Goal: Information Seeking & Learning: Learn about a topic

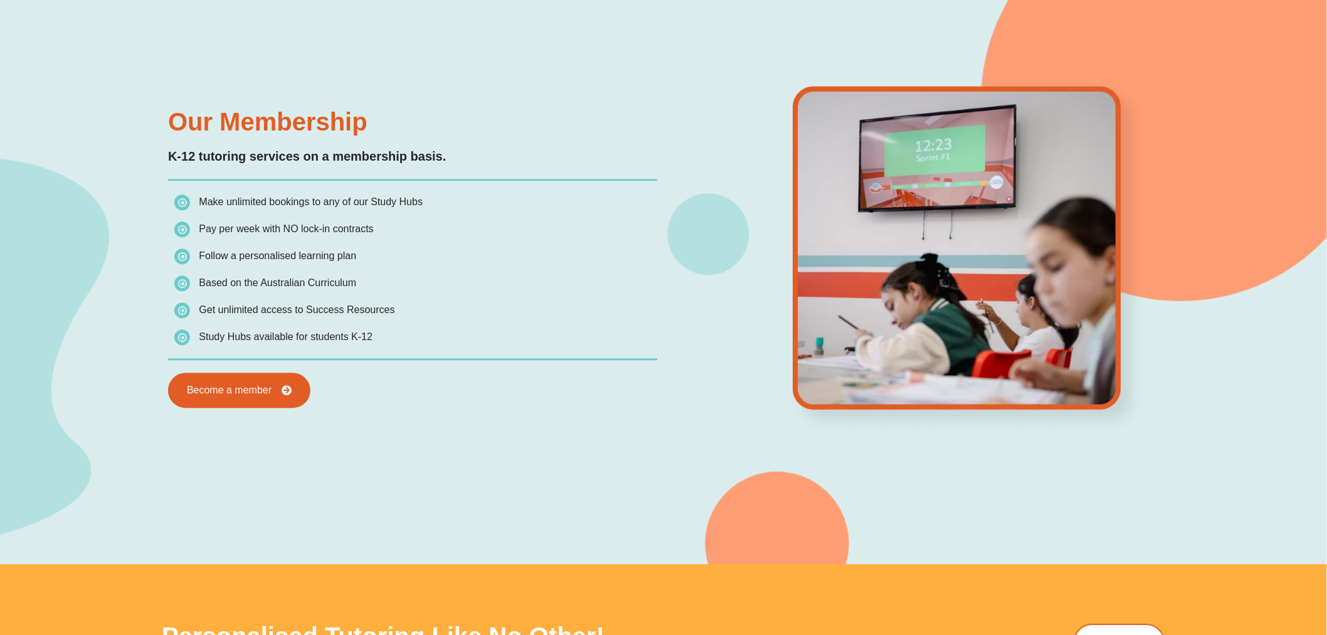
scroll to position [1149, 0]
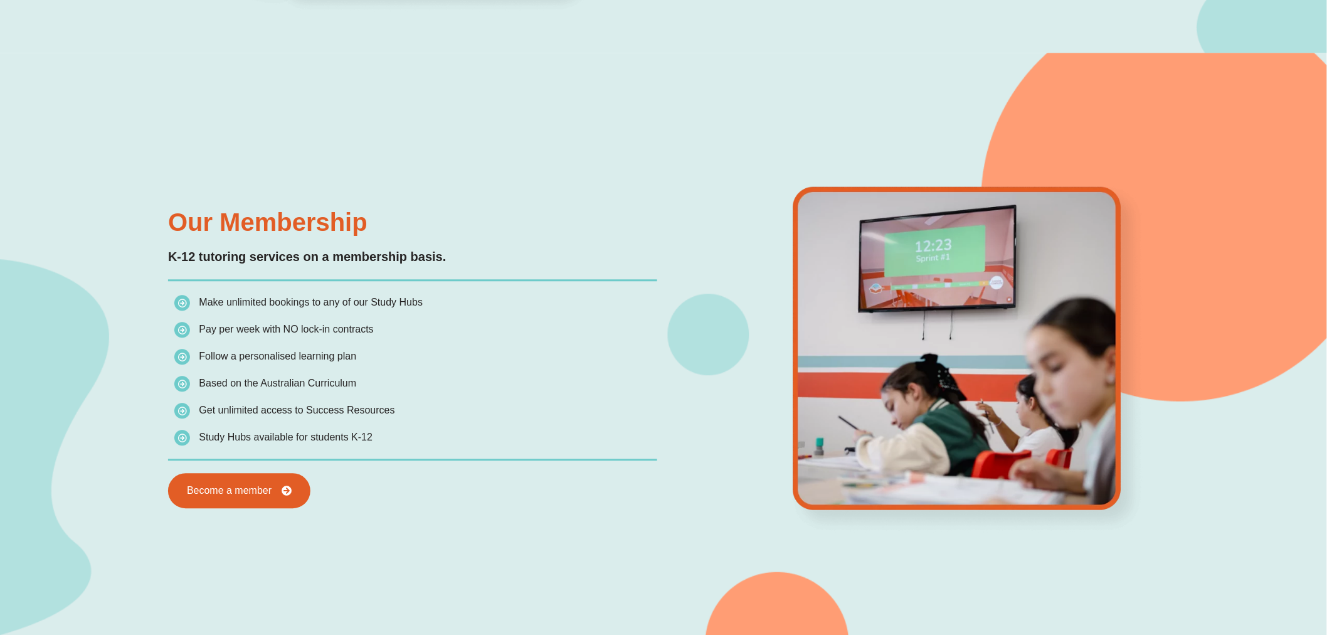
click at [493, 226] on h3 "Our Membership" at bounding box center [412, 221] width 489 height 25
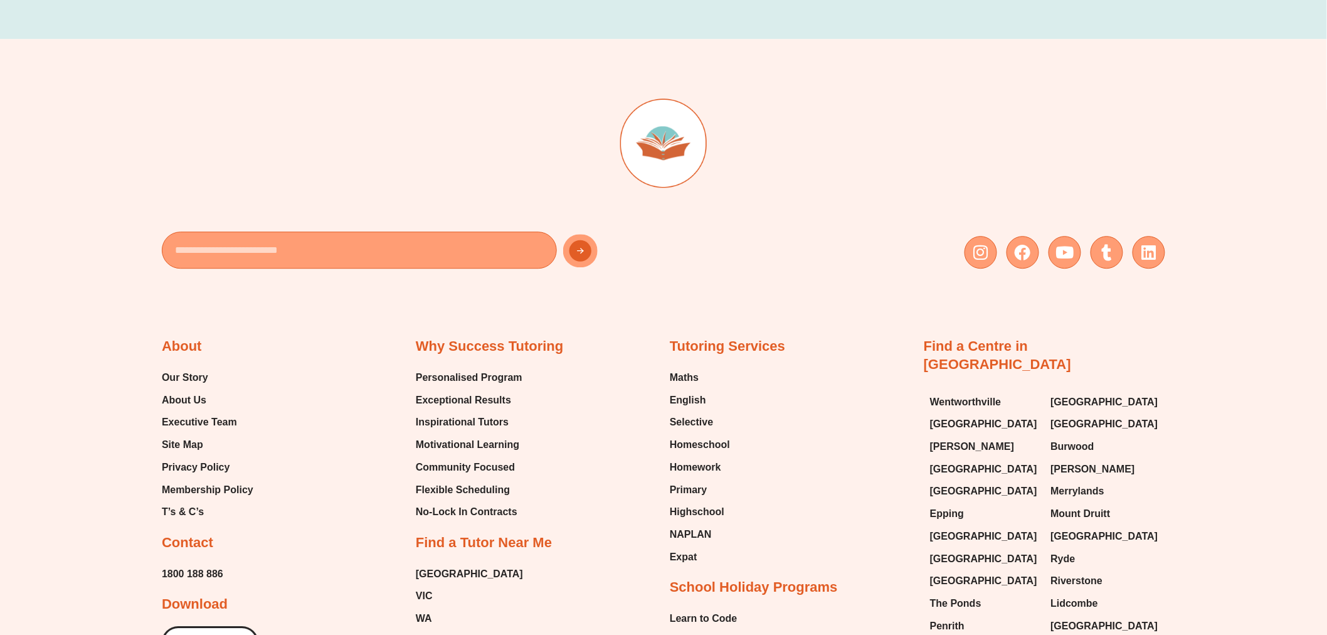
scroll to position [3239, 0]
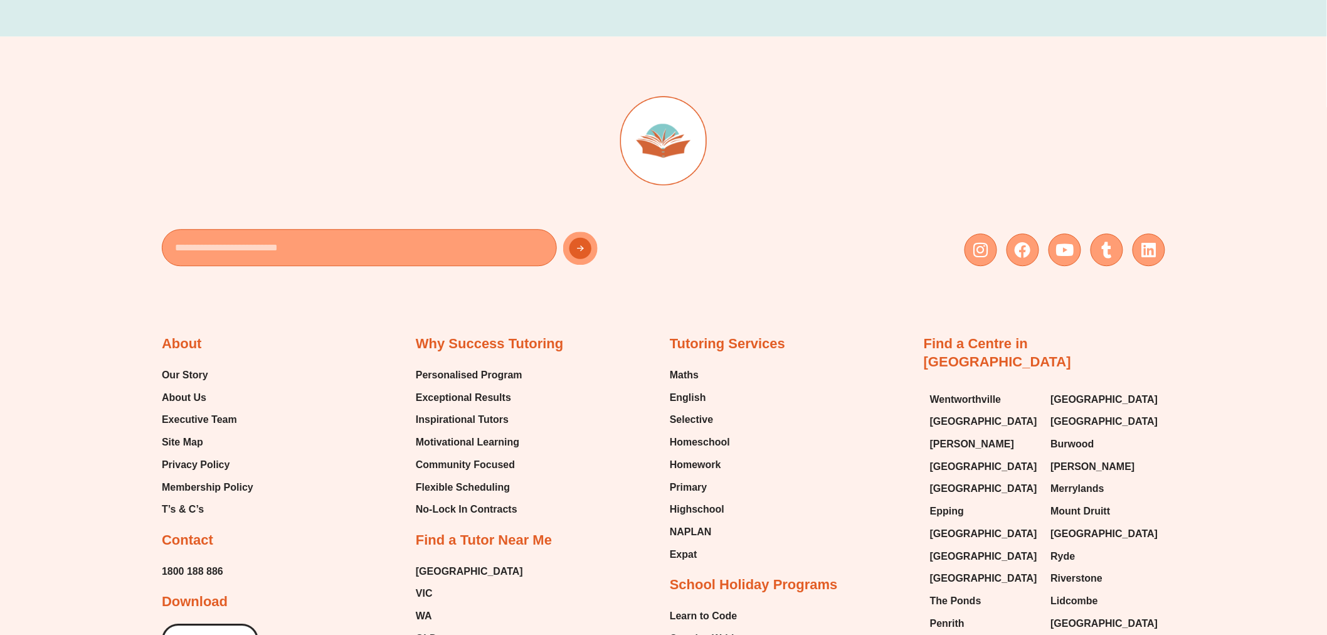
drag, startPoint x: 549, startPoint y: 337, endPoint x: 597, endPoint y: 318, distance: 51.8
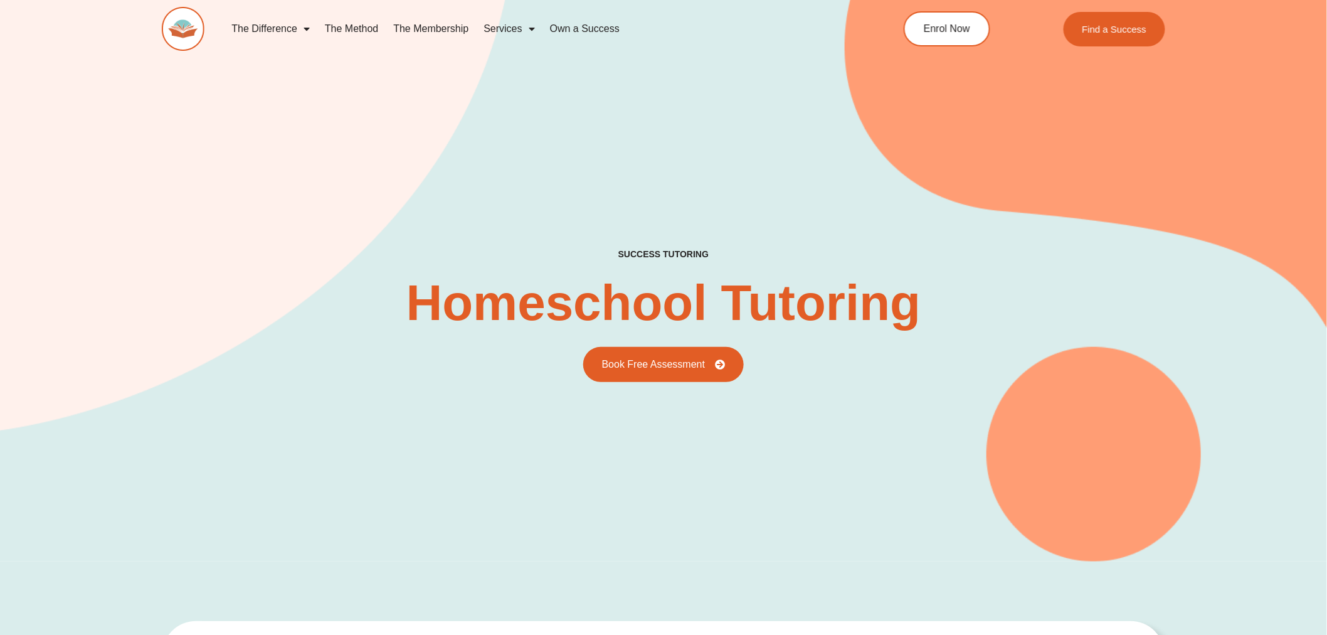
click at [356, 36] on link "The Method" at bounding box center [351, 28] width 68 height 29
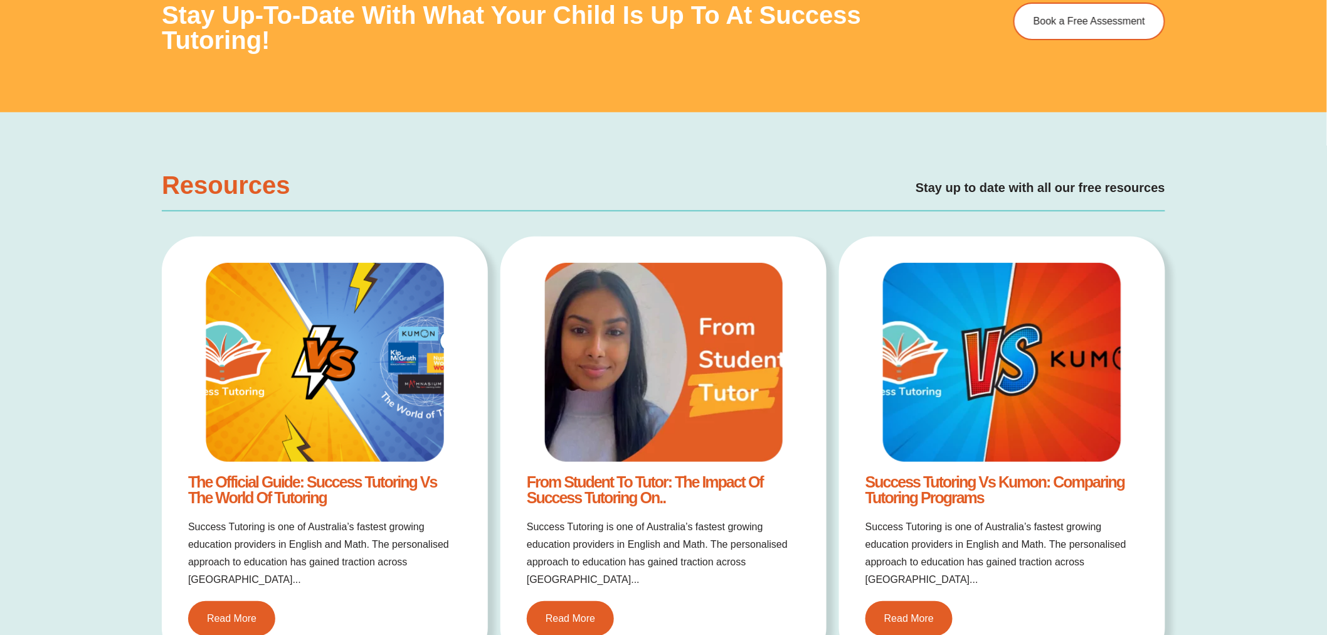
scroll to position [2090, 0]
